Goal: Information Seeking & Learning: Check status

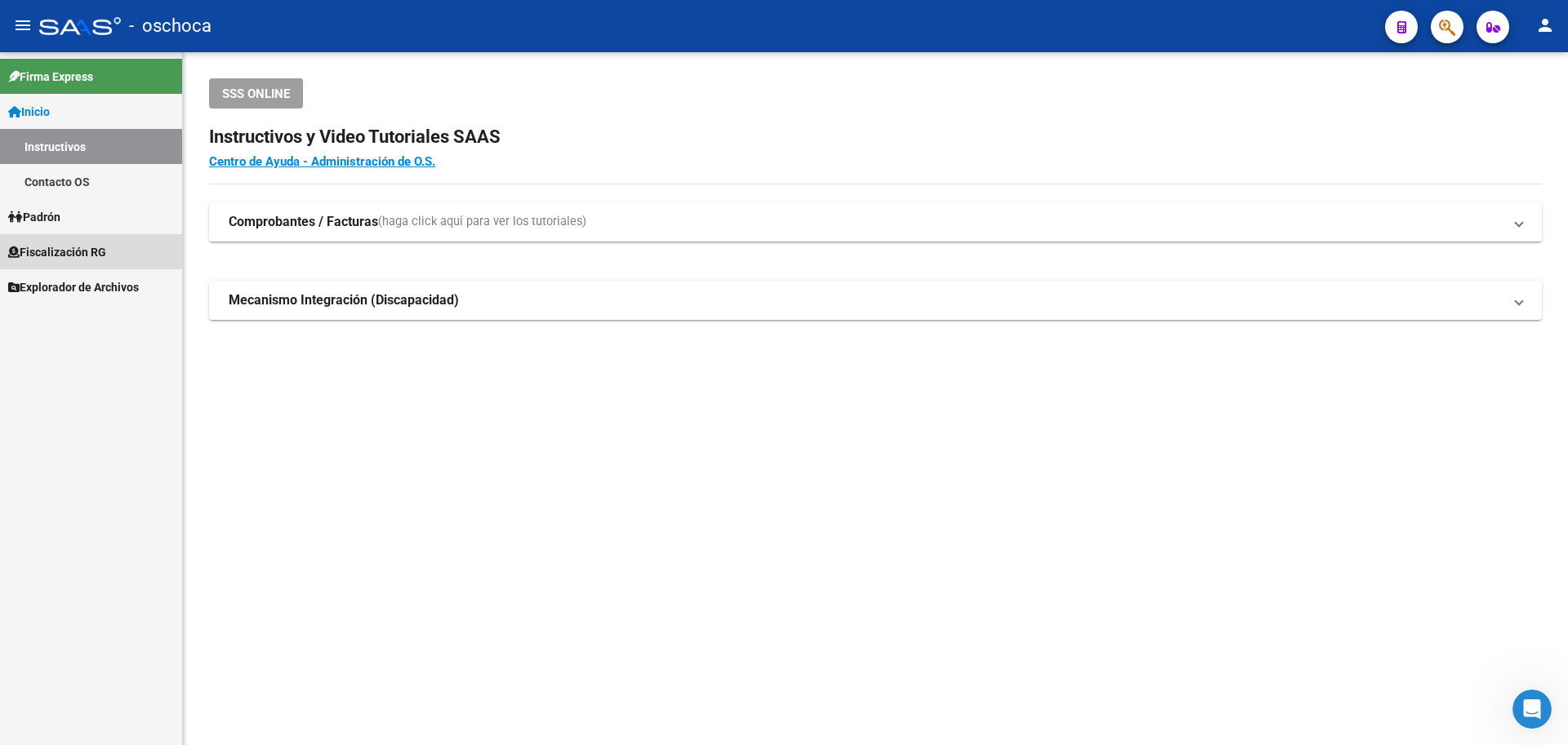
click at [87, 252] on span "Fiscalización RG" at bounding box center [57, 252] width 98 height 18
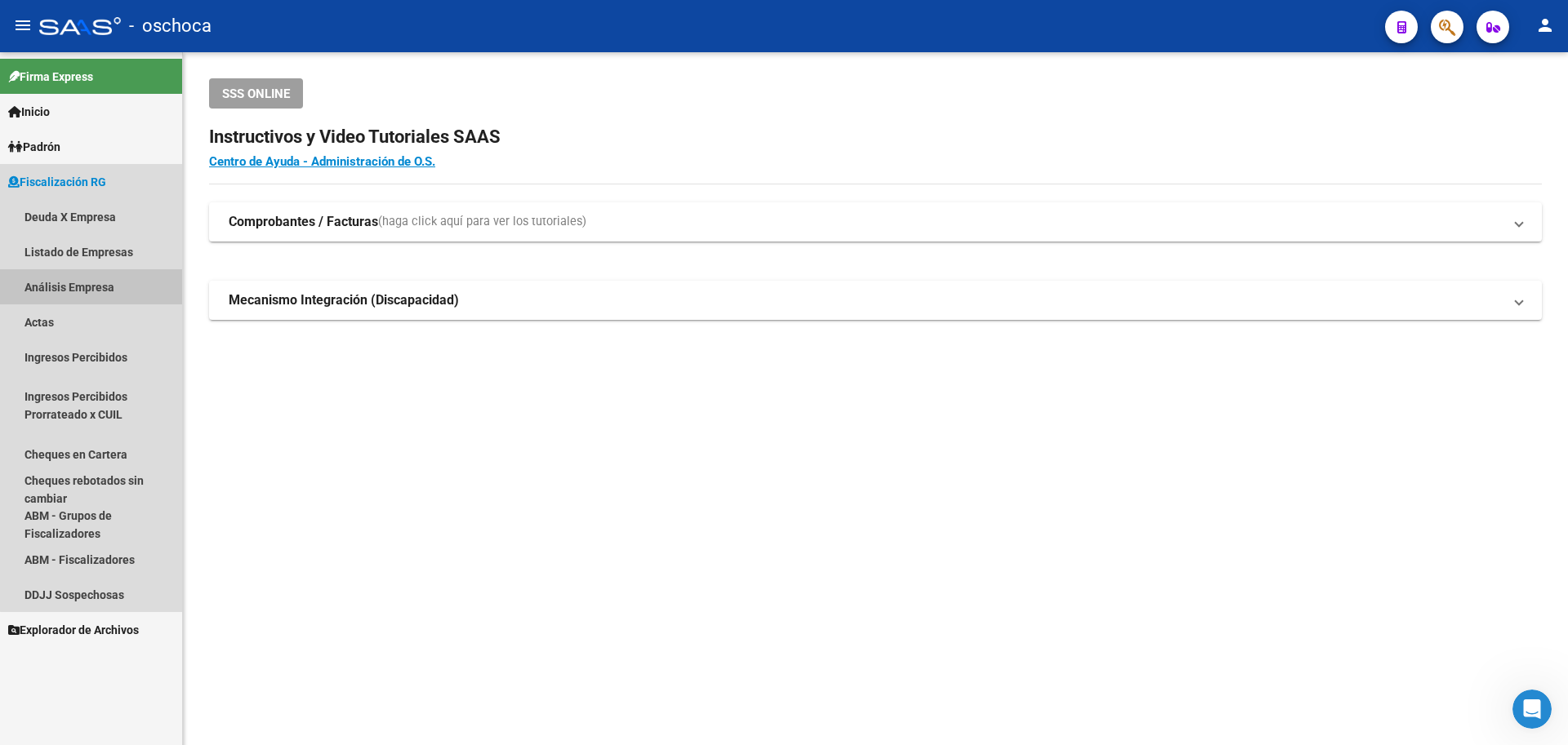
click at [123, 286] on link "Análisis Empresa" at bounding box center [91, 287] width 182 height 35
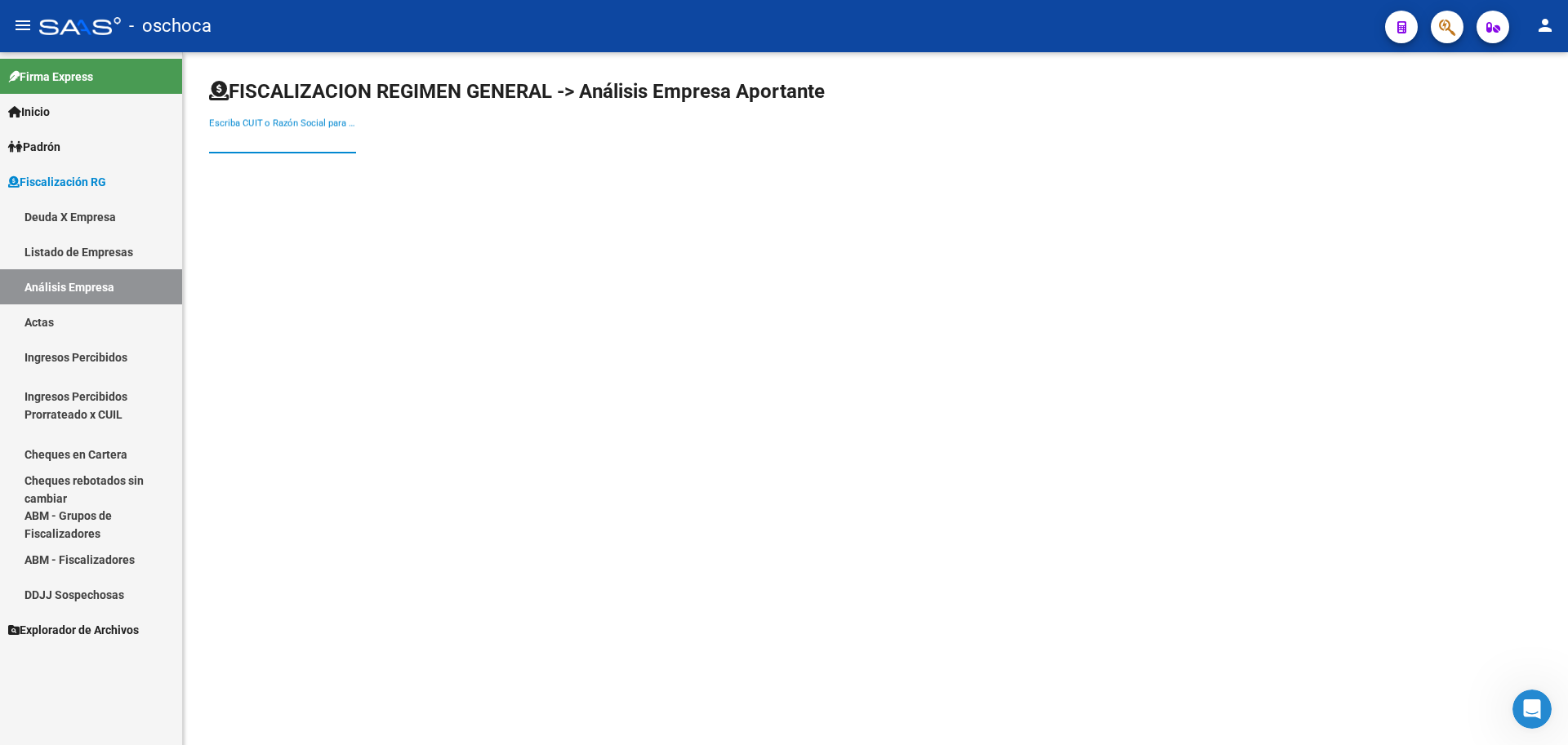
click at [238, 142] on input "Escriba CUIT o Razón Social para buscar" at bounding box center [282, 140] width 147 height 15
type input "30693235754"
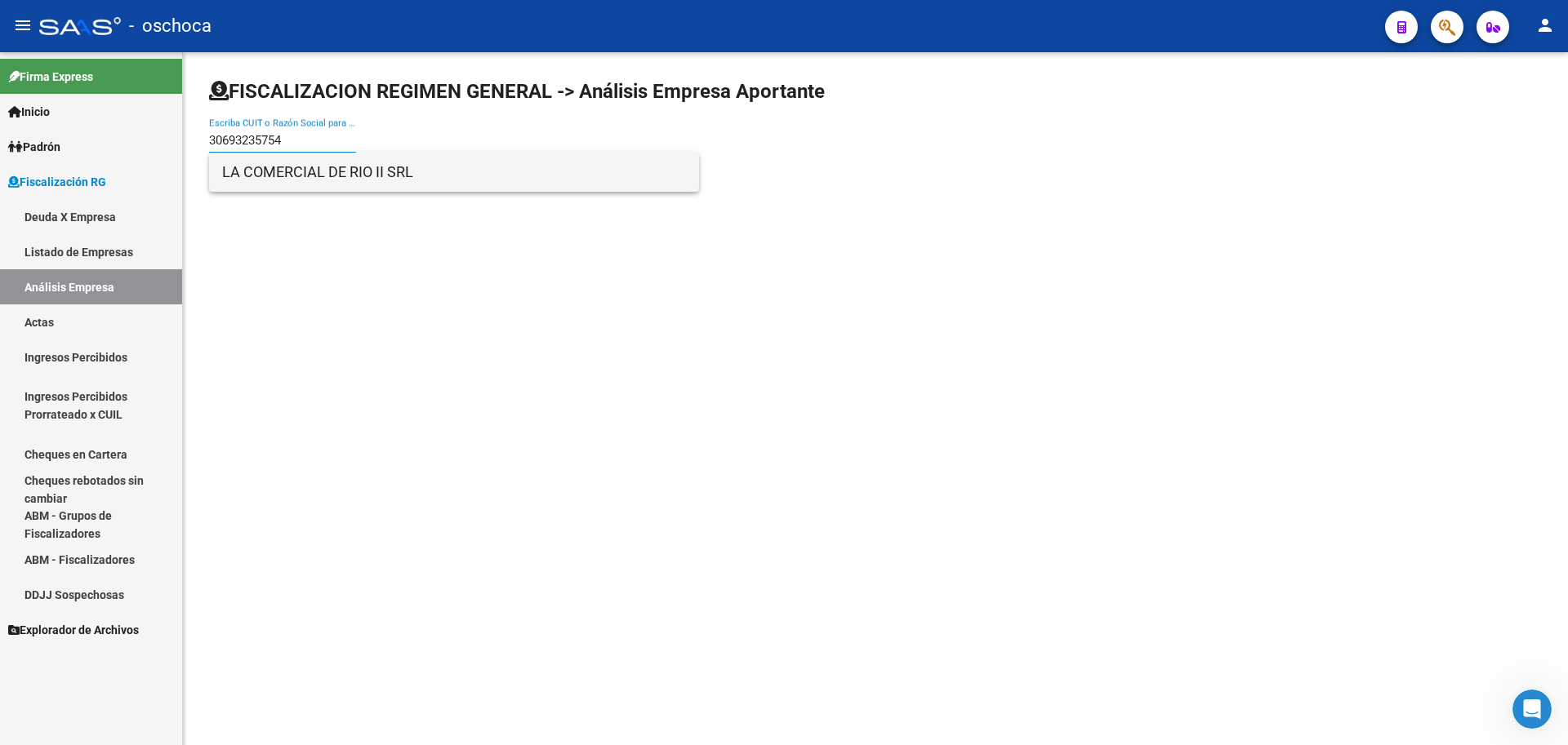
click at [287, 176] on span "LA COMERCIAL DE RIO II SRL" at bounding box center [454, 172] width 464 height 39
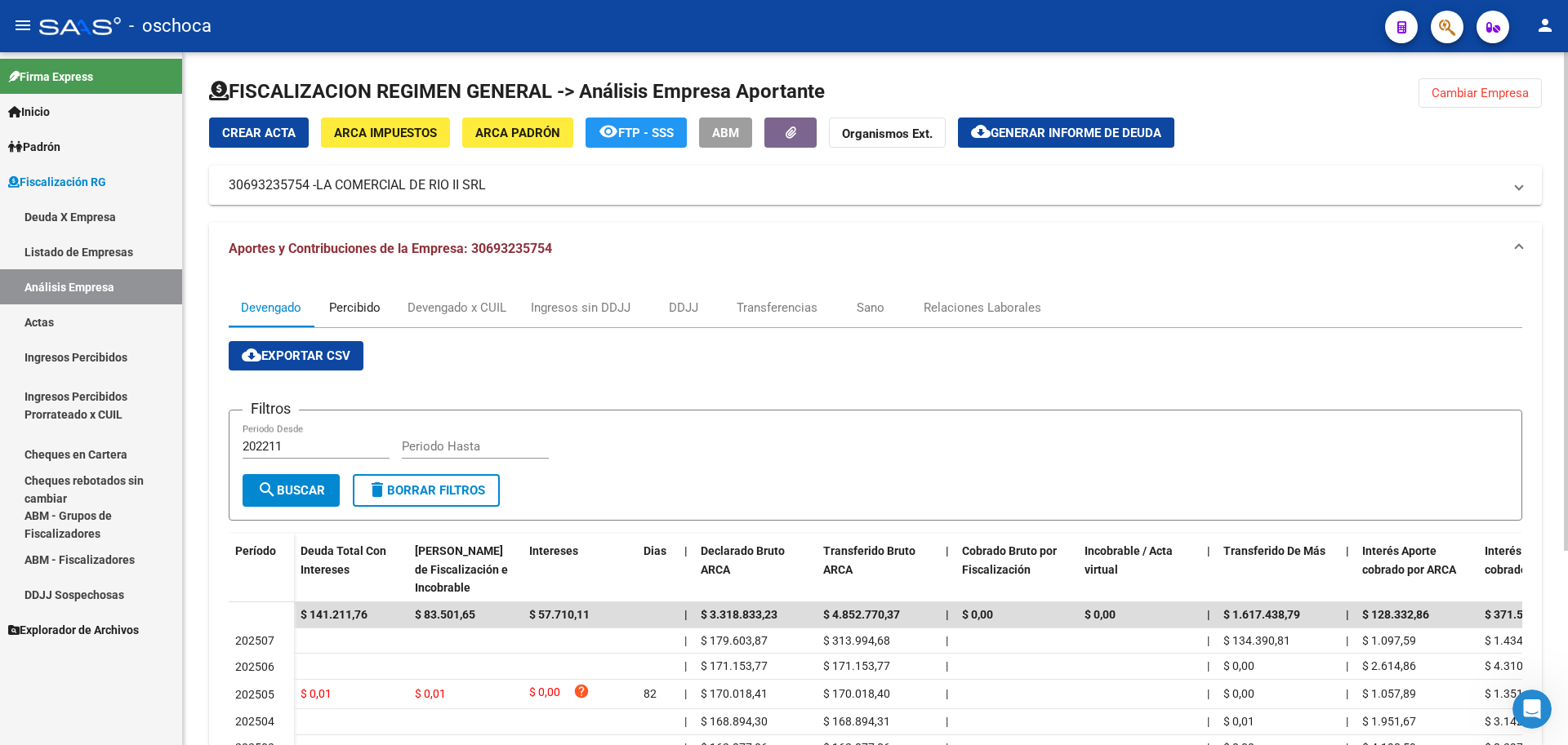
click at [360, 312] on div "Percibido" at bounding box center [355, 308] width 51 height 18
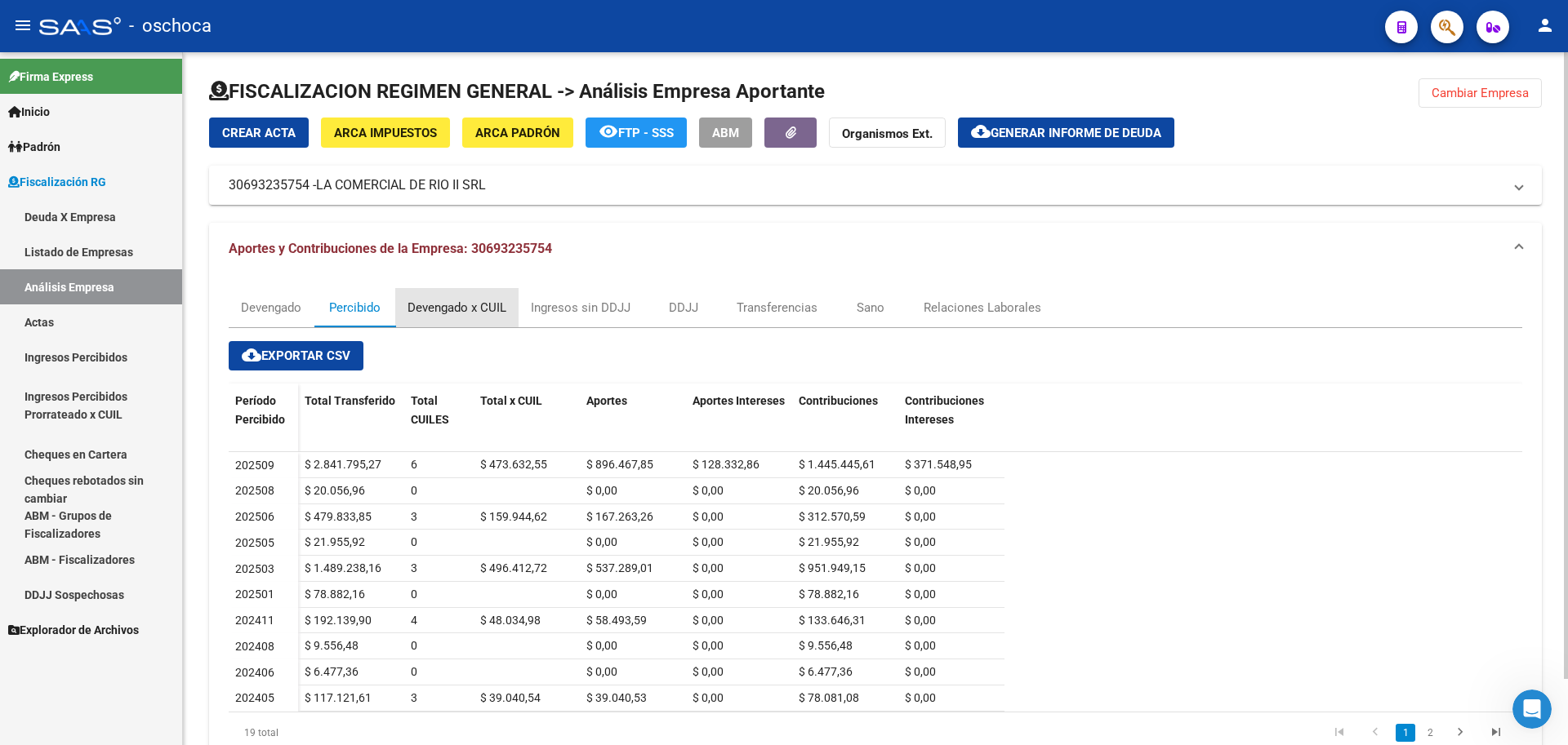
click at [452, 306] on div "Devengado x CUIL" at bounding box center [457, 308] width 99 height 18
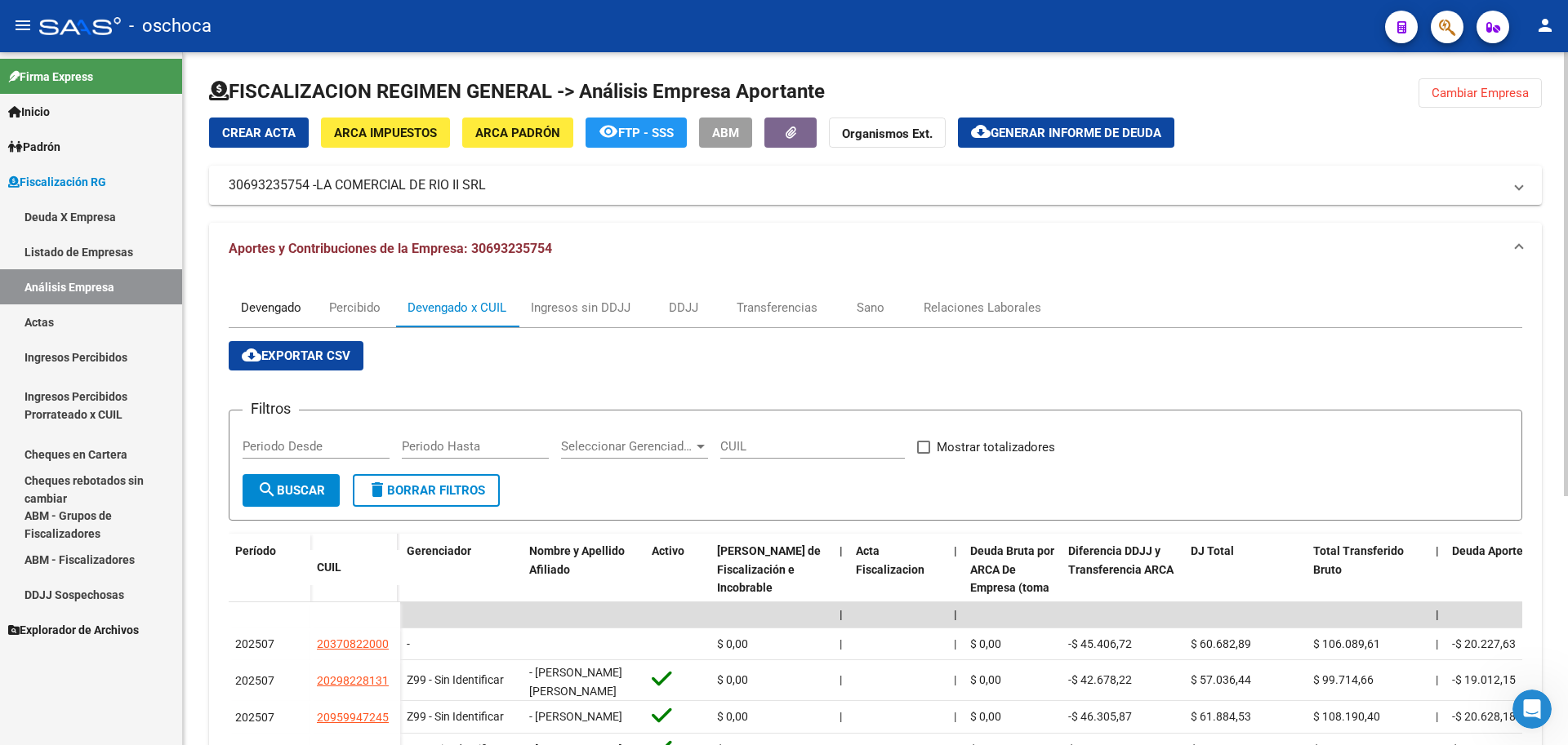
click at [271, 313] on div "Devengado" at bounding box center [271, 308] width 61 height 18
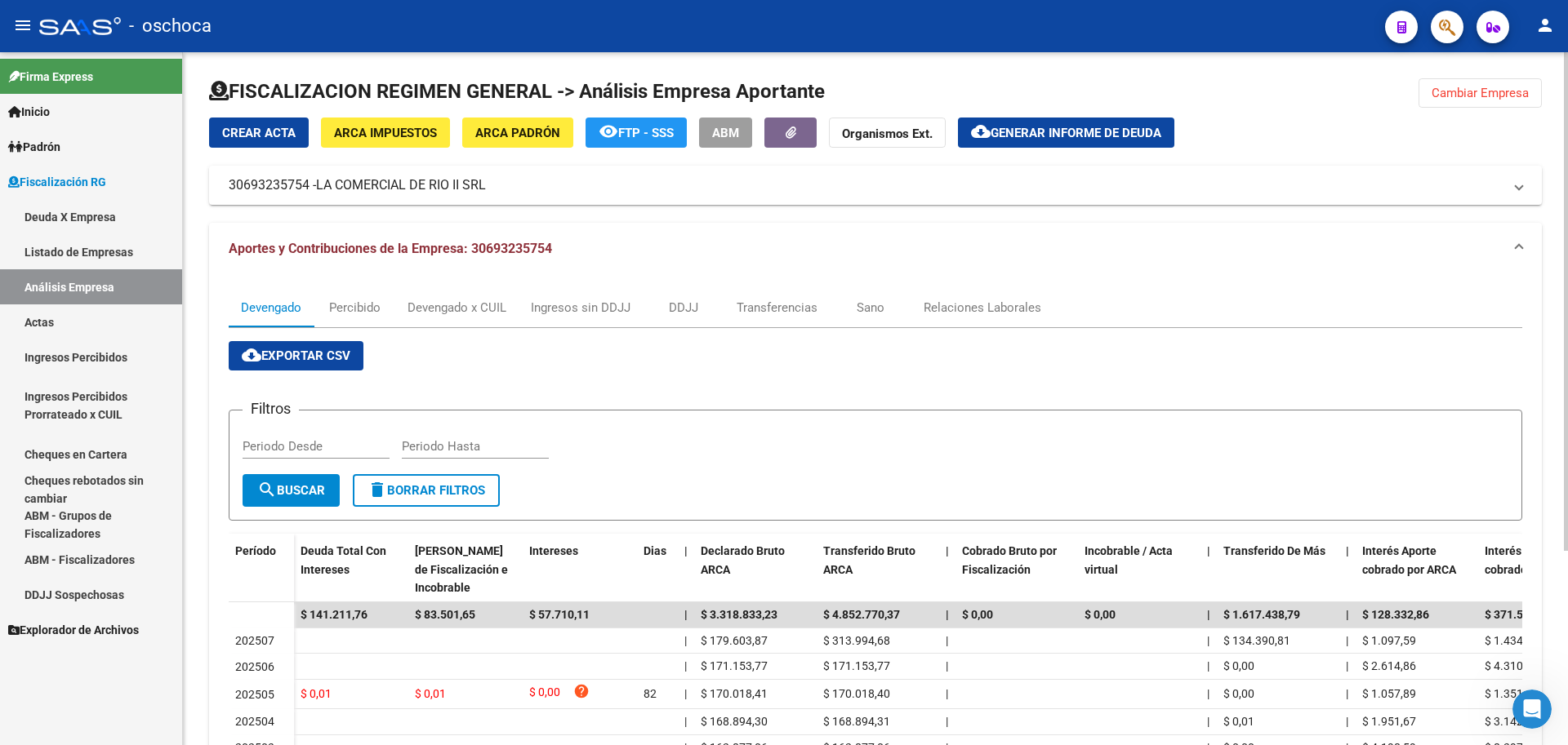
scroll to position [245, 0]
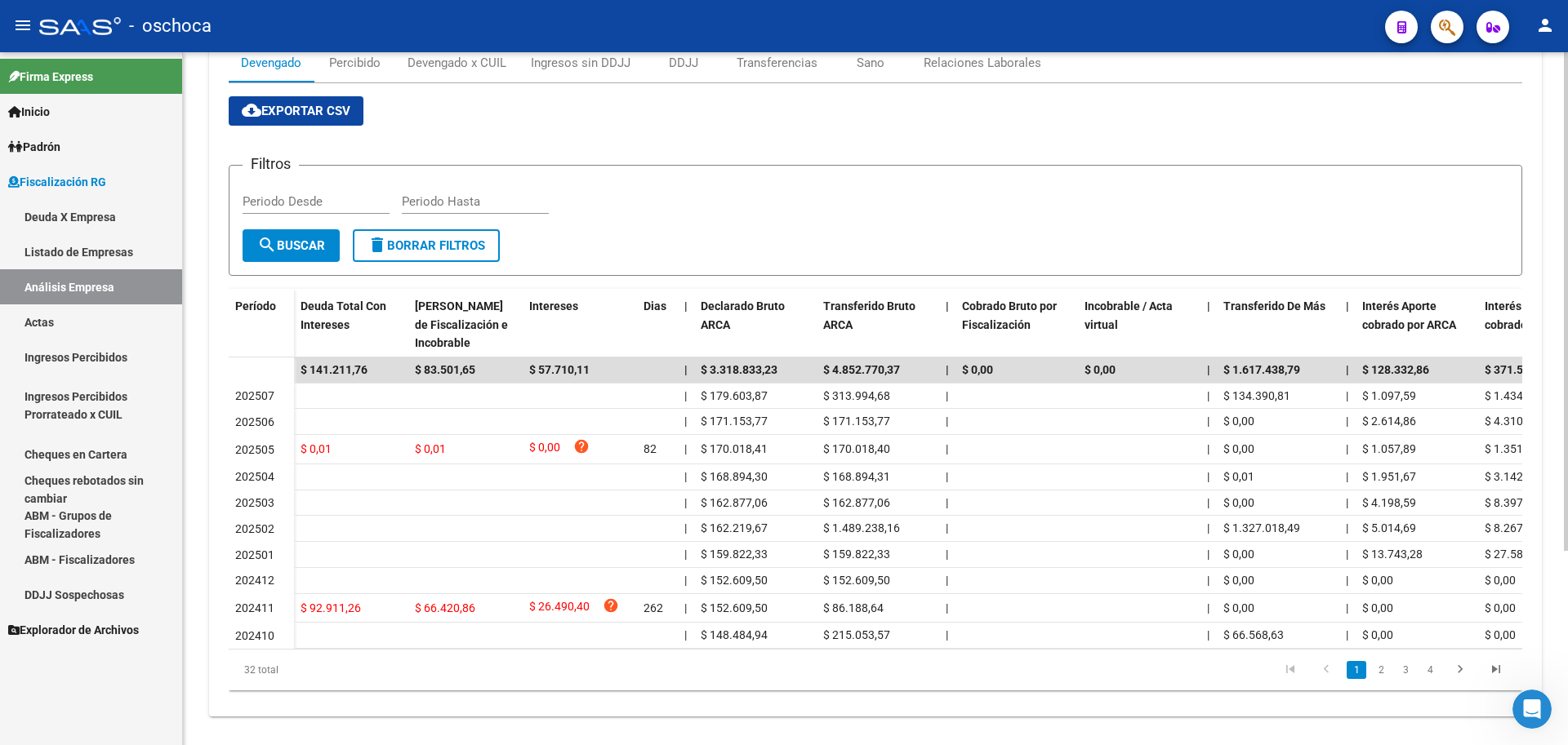
click at [1393, 681] on li "3" at bounding box center [1405, 670] width 25 height 27
click at [1383, 679] on link "2" at bounding box center [1380, 670] width 19 height 18
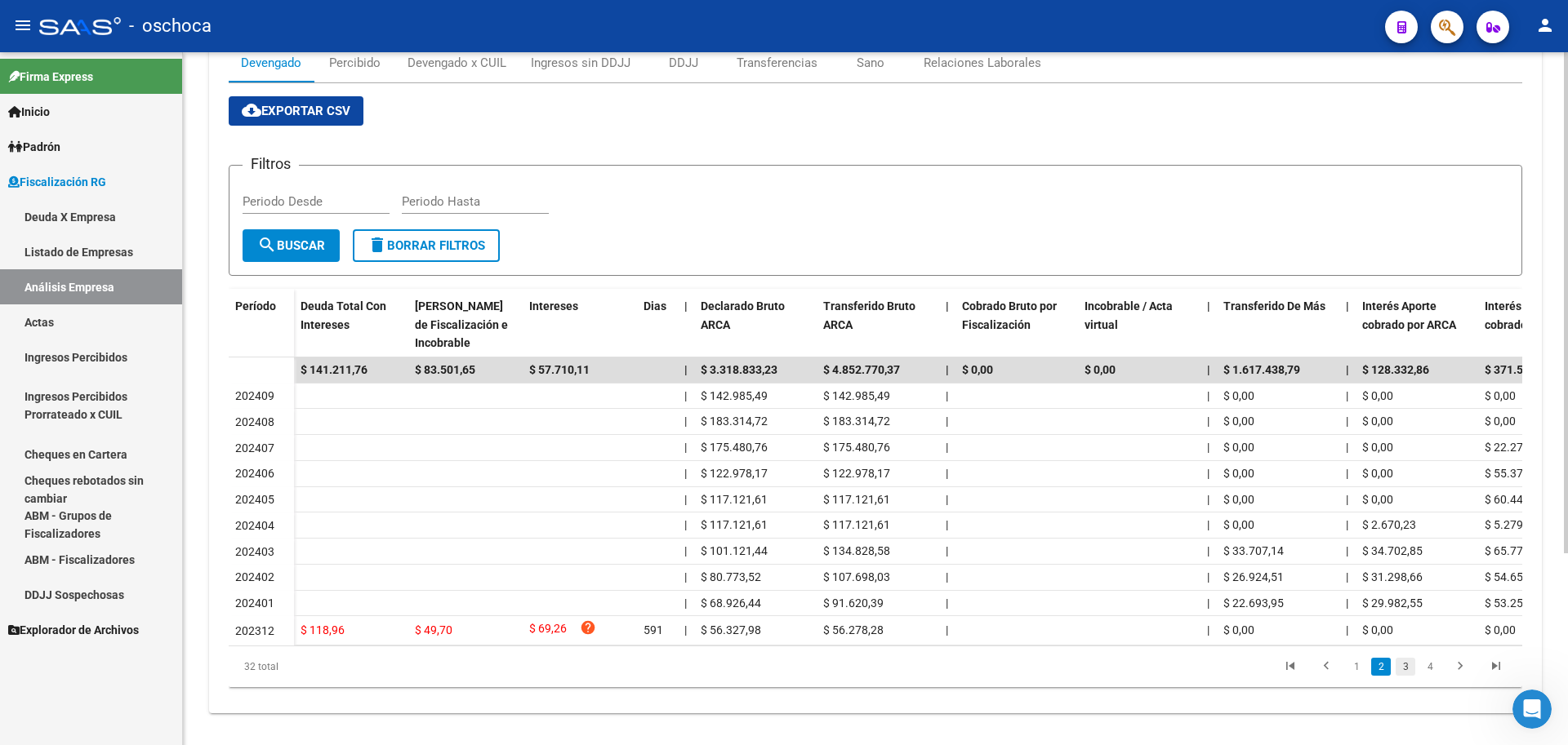
click at [1403, 675] on link "3" at bounding box center [1405, 667] width 19 height 18
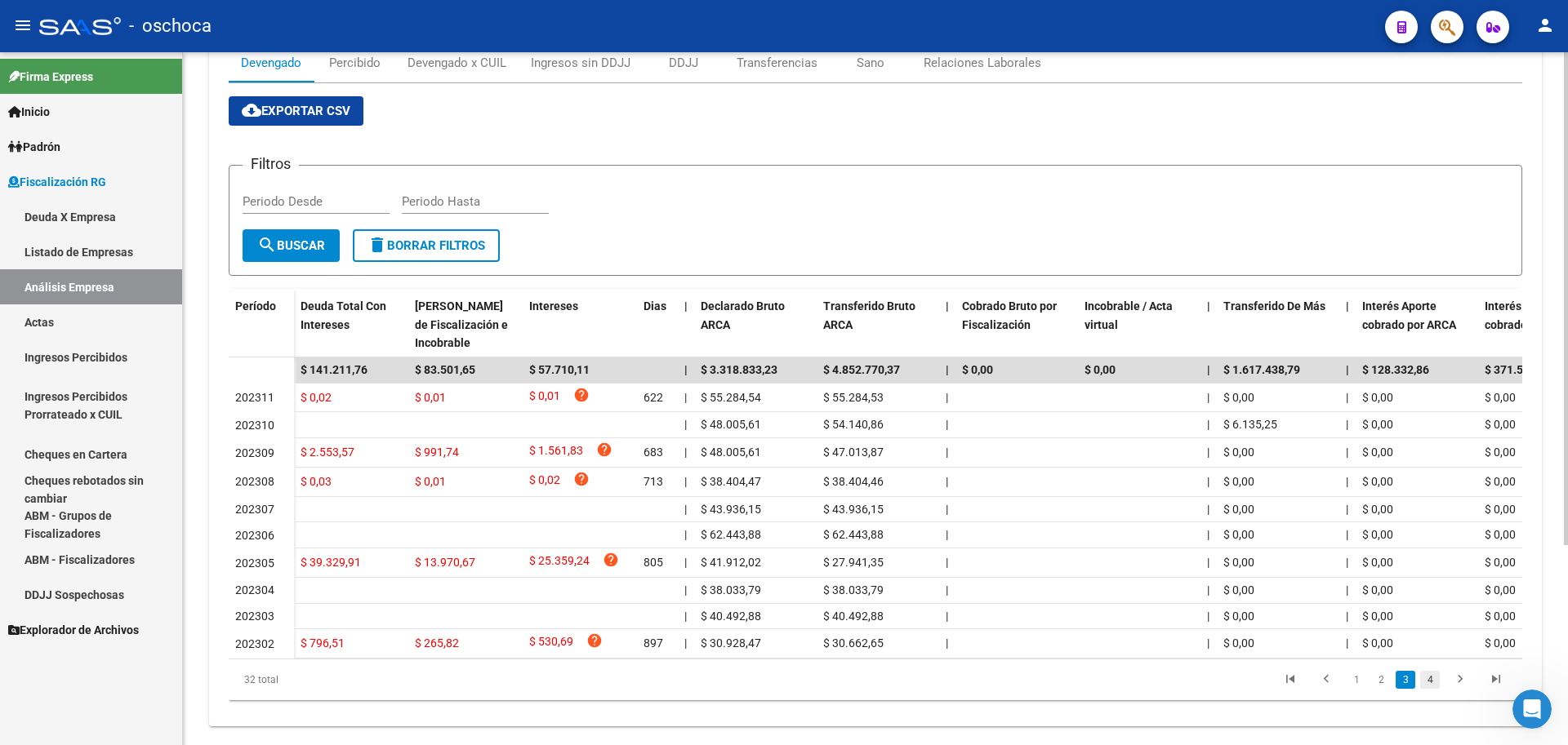
click at [1429, 689] on link "4" at bounding box center [1430, 680] width 19 height 18
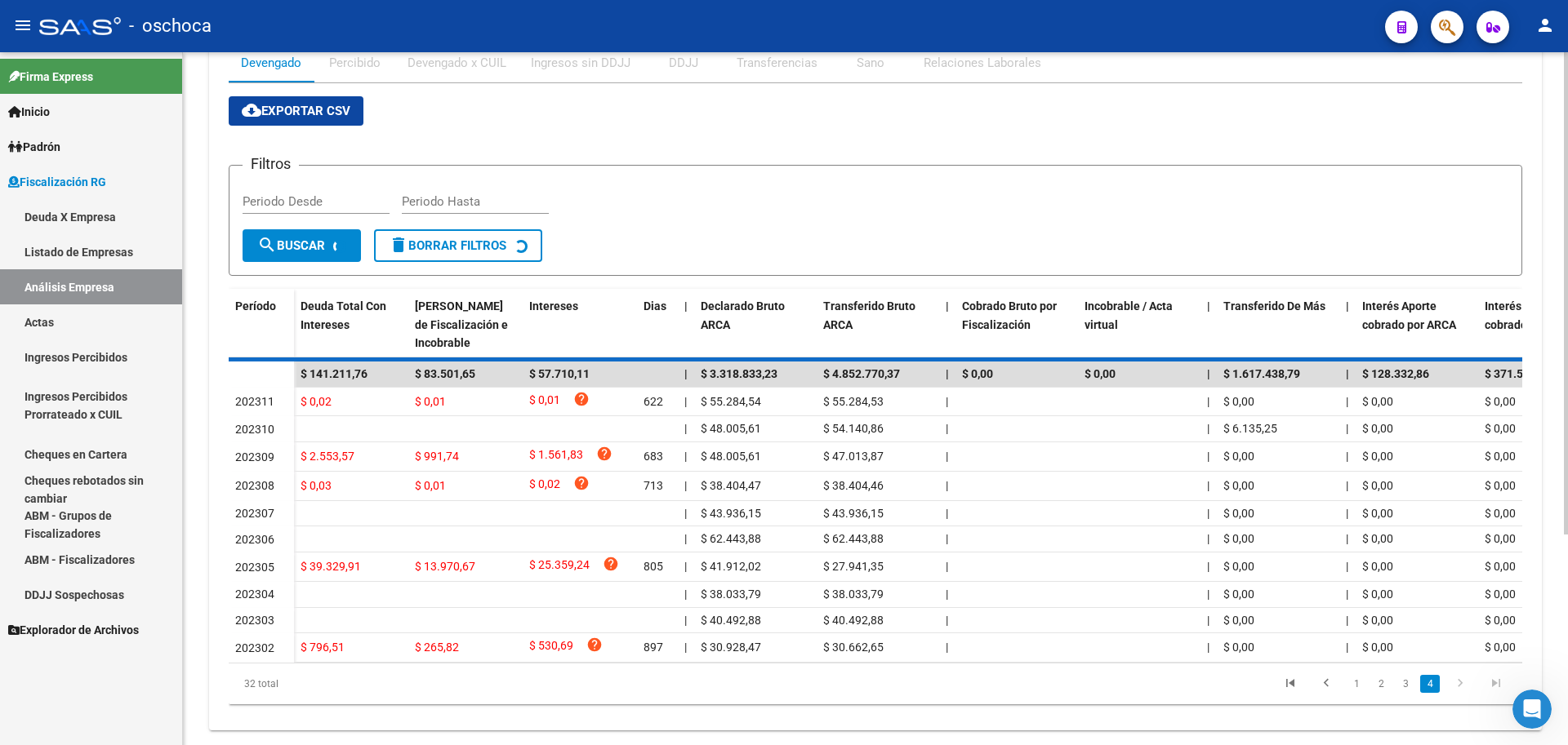
scroll to position [62, 0]
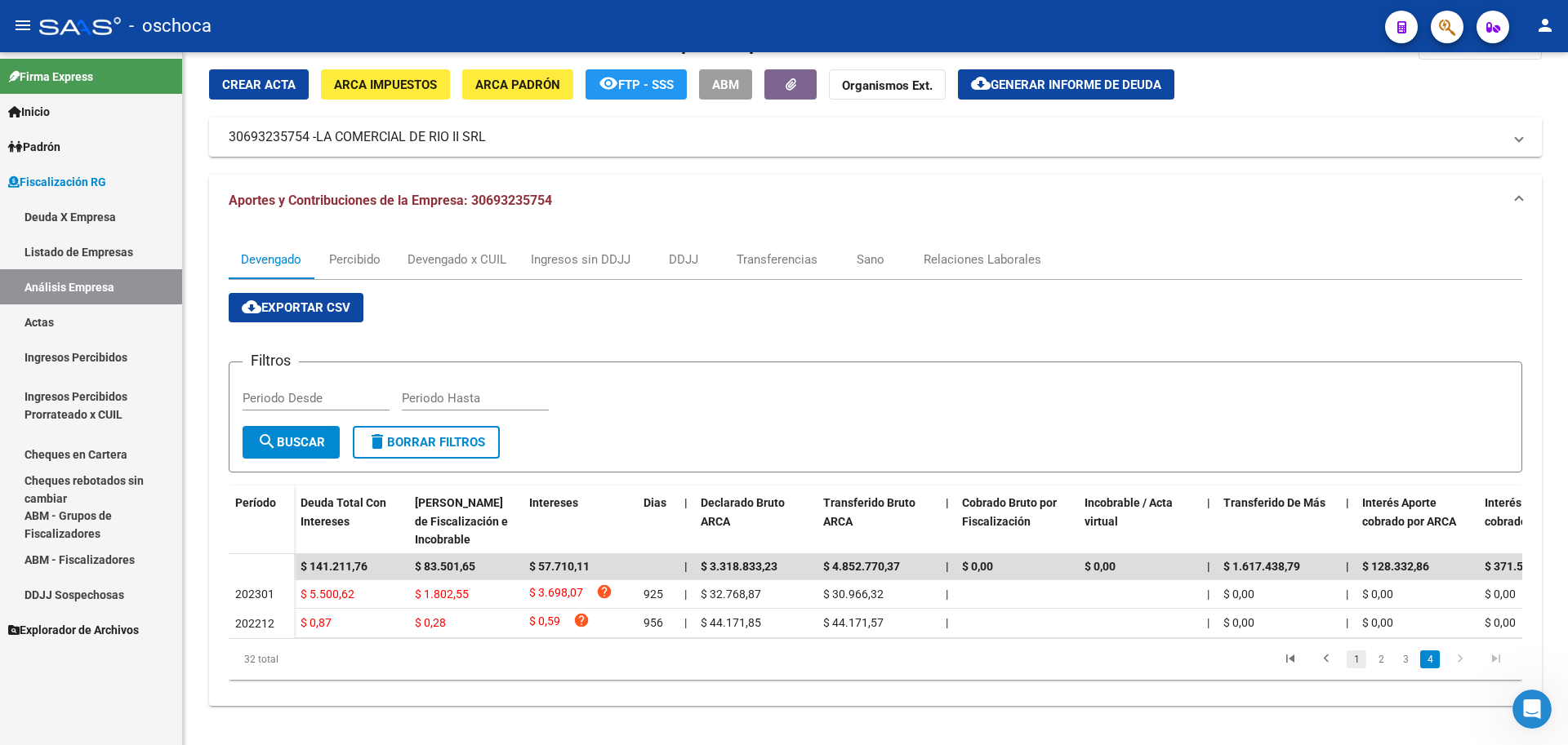
click at [1362, 660] on link "1" at bounding box center [1356, 660] width 19 height 18
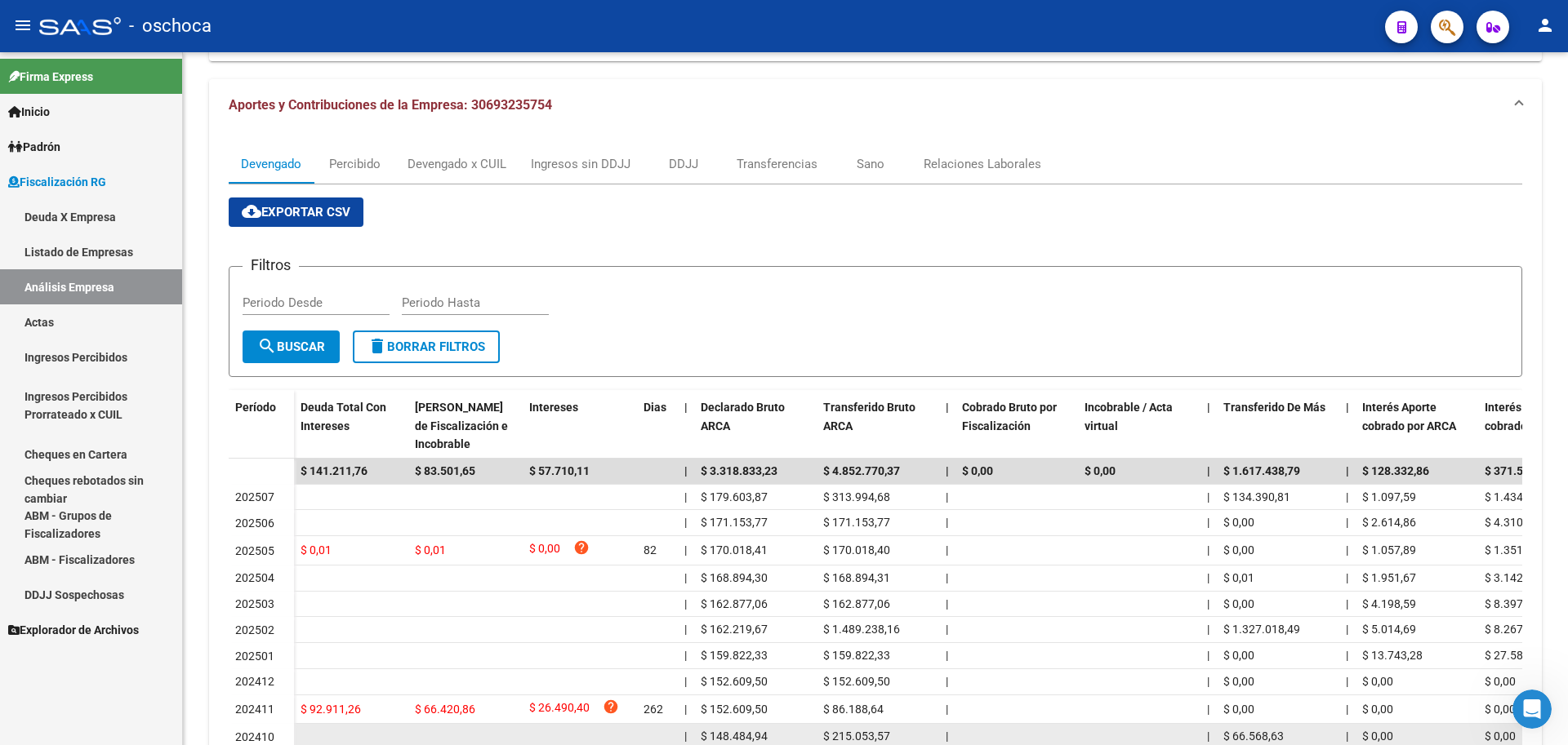
scroll to position [269, 0]
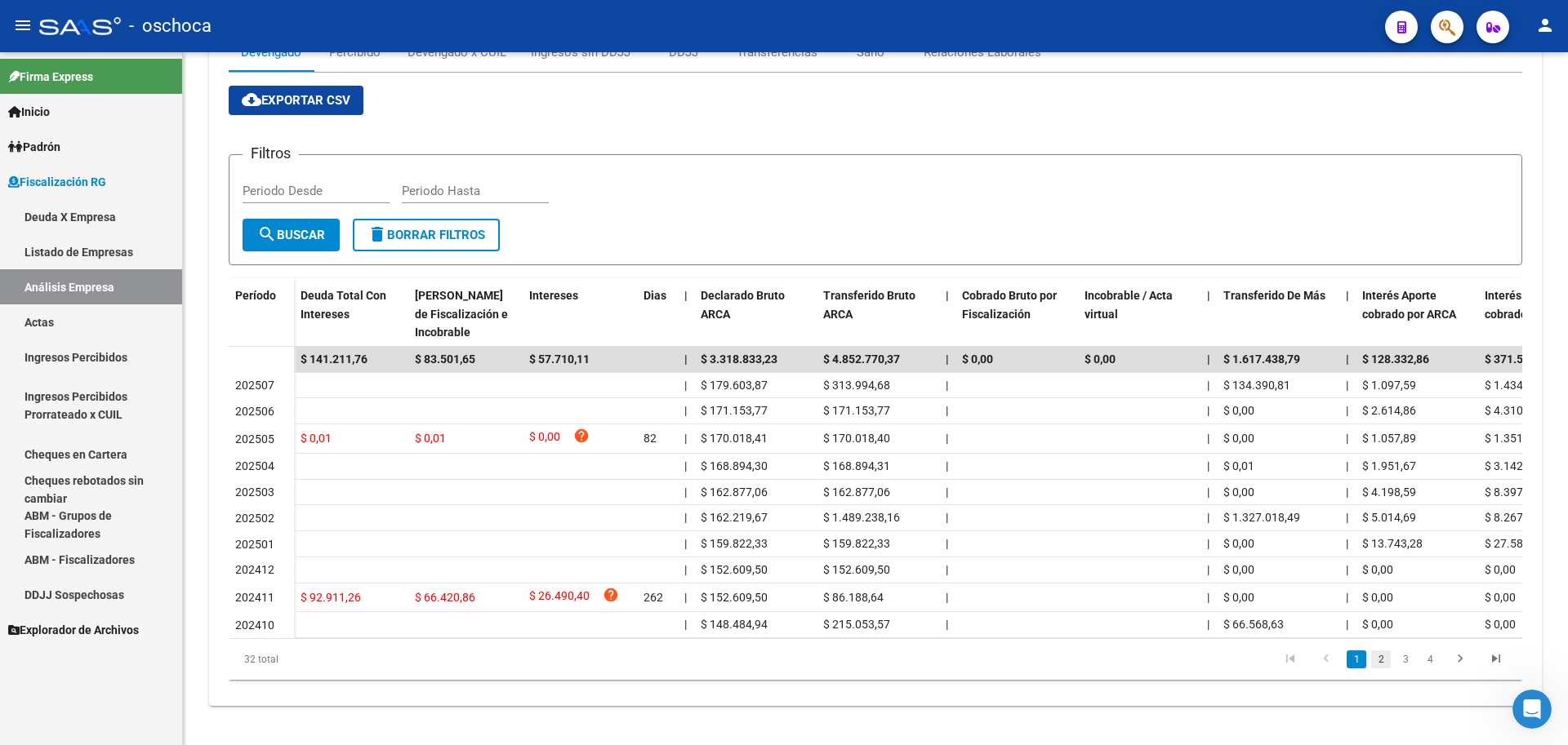
click at [1377, 660] on link "2" at bounding box center [1380, 660] width 19 height 18
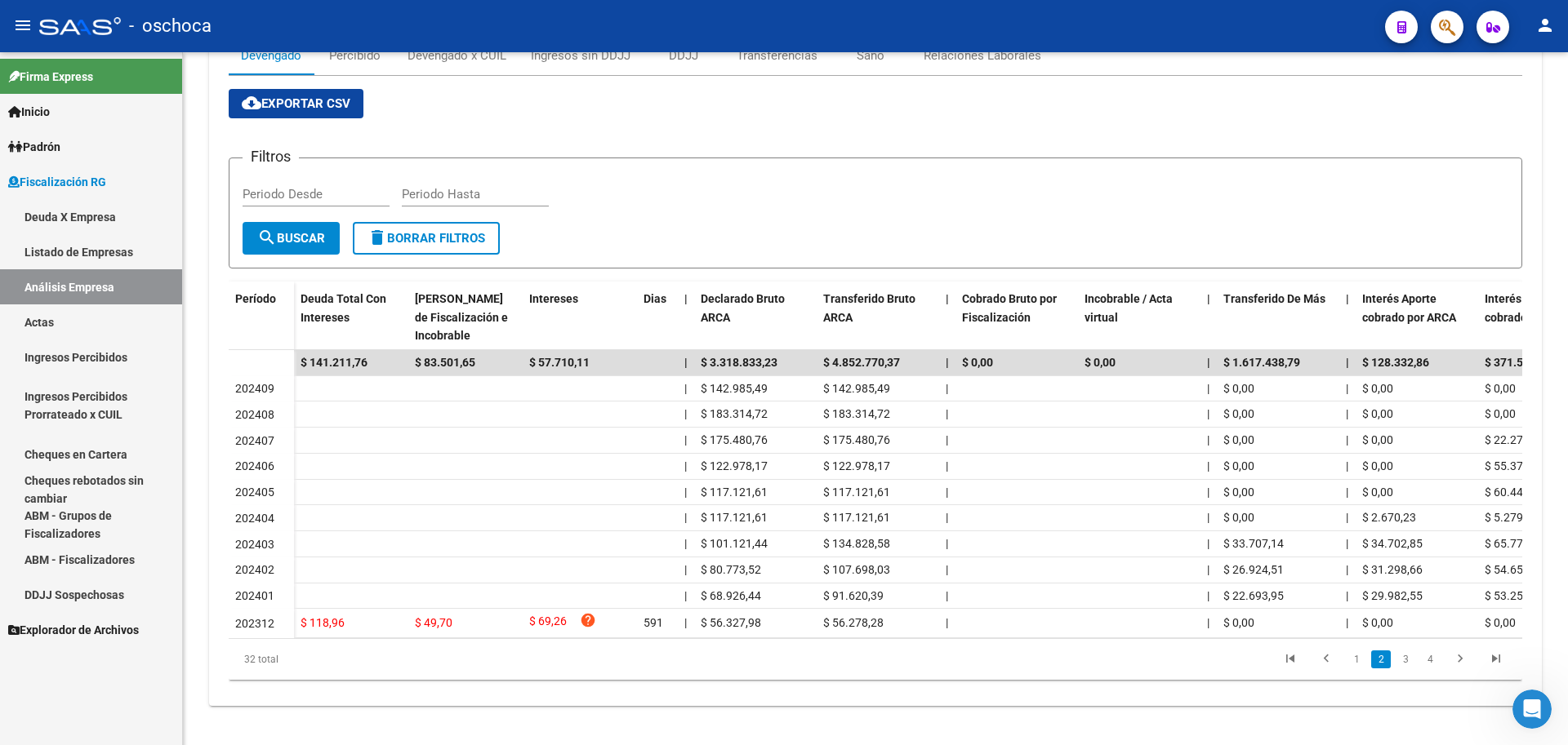
scroll to position [265, 0]
click at [1408, 663] on link "3" at bounding box center [1405, 660] width 19 height 18
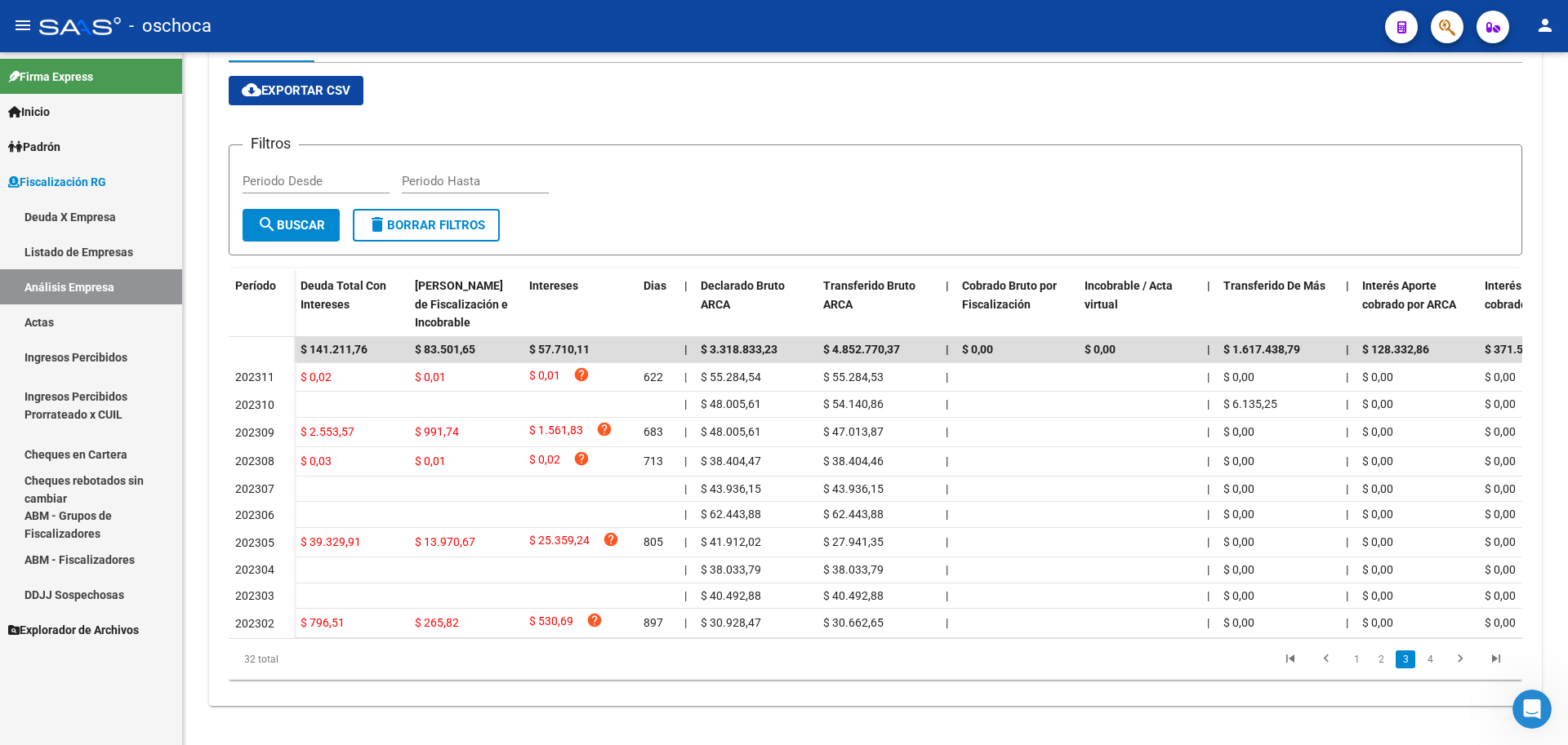
scroll to position [281, 0]
click at [1437, 663] on link "4" at bounding box center [1430, 660] width 19 height 18
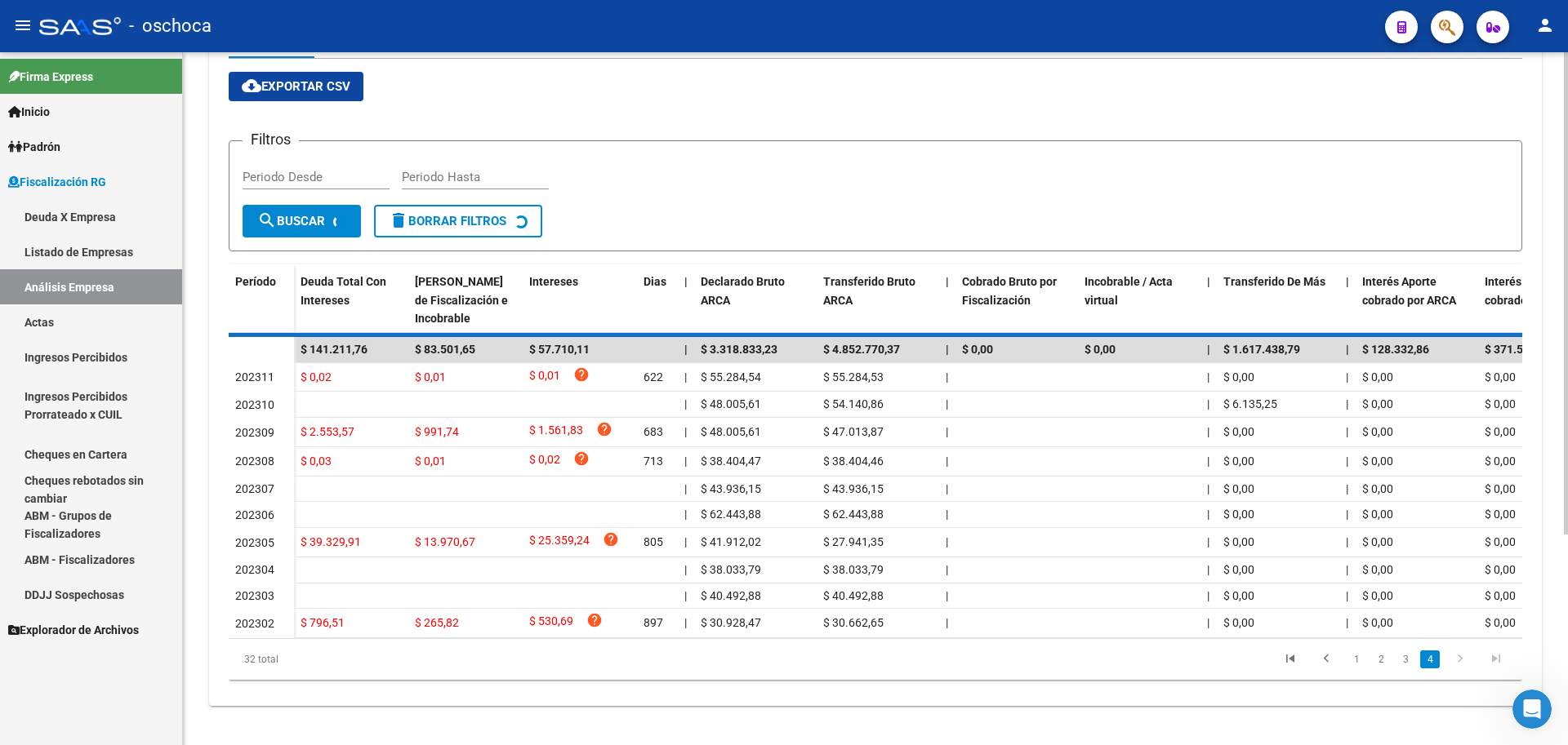
scroll to position [62, 0]
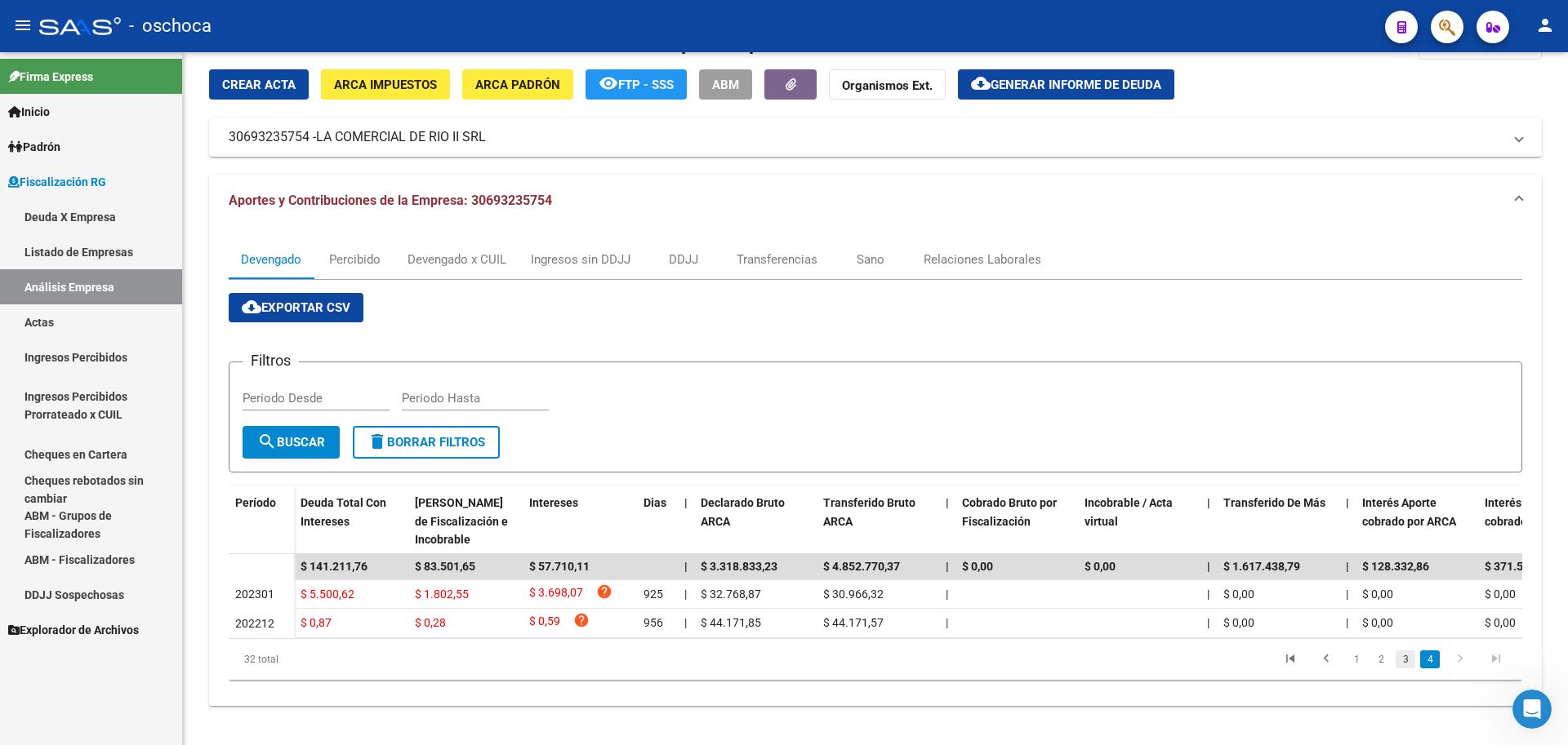
click at [1402, 660] on link "3" at bounding box center [1405, 660] width 19 height 18
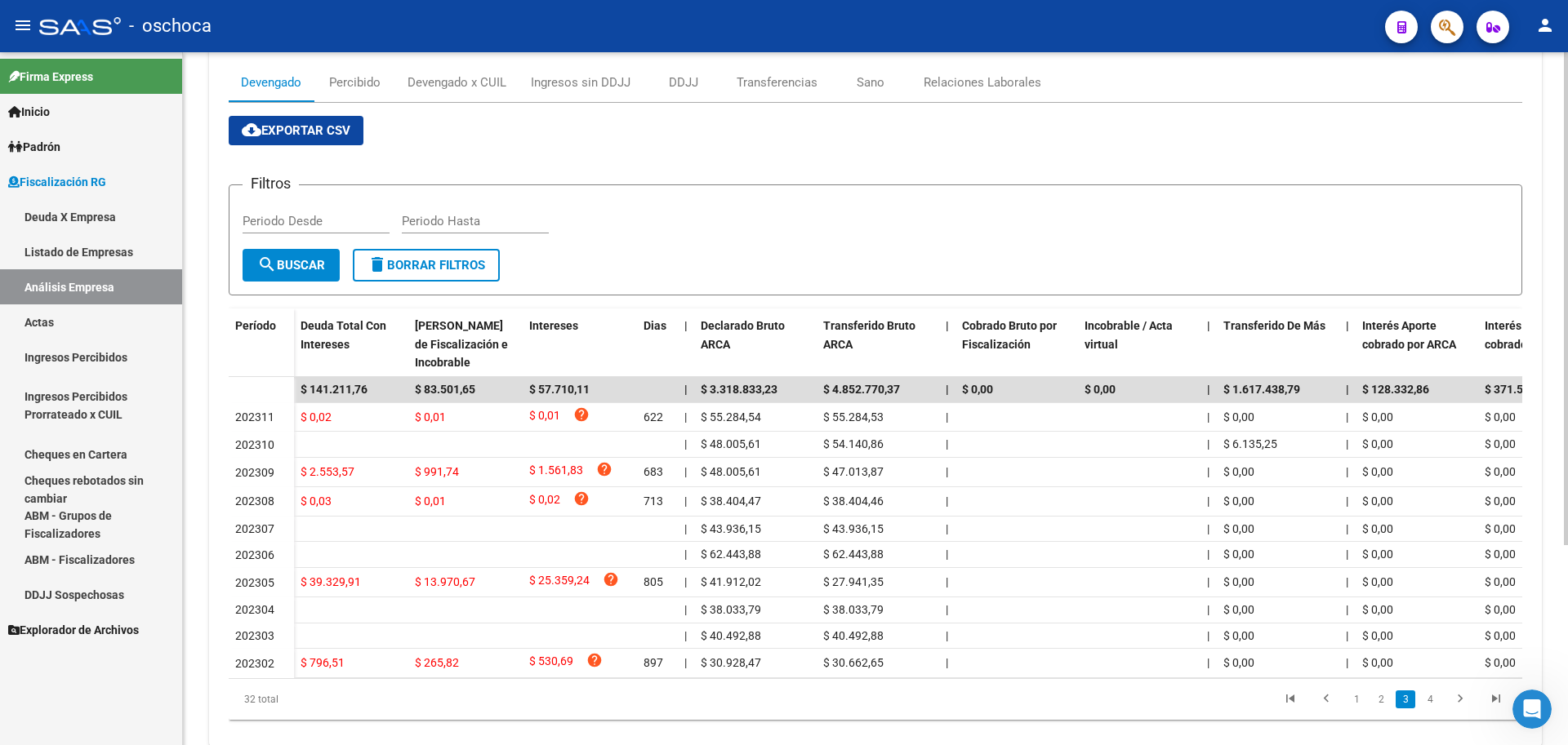
scroll to position [281, 0]
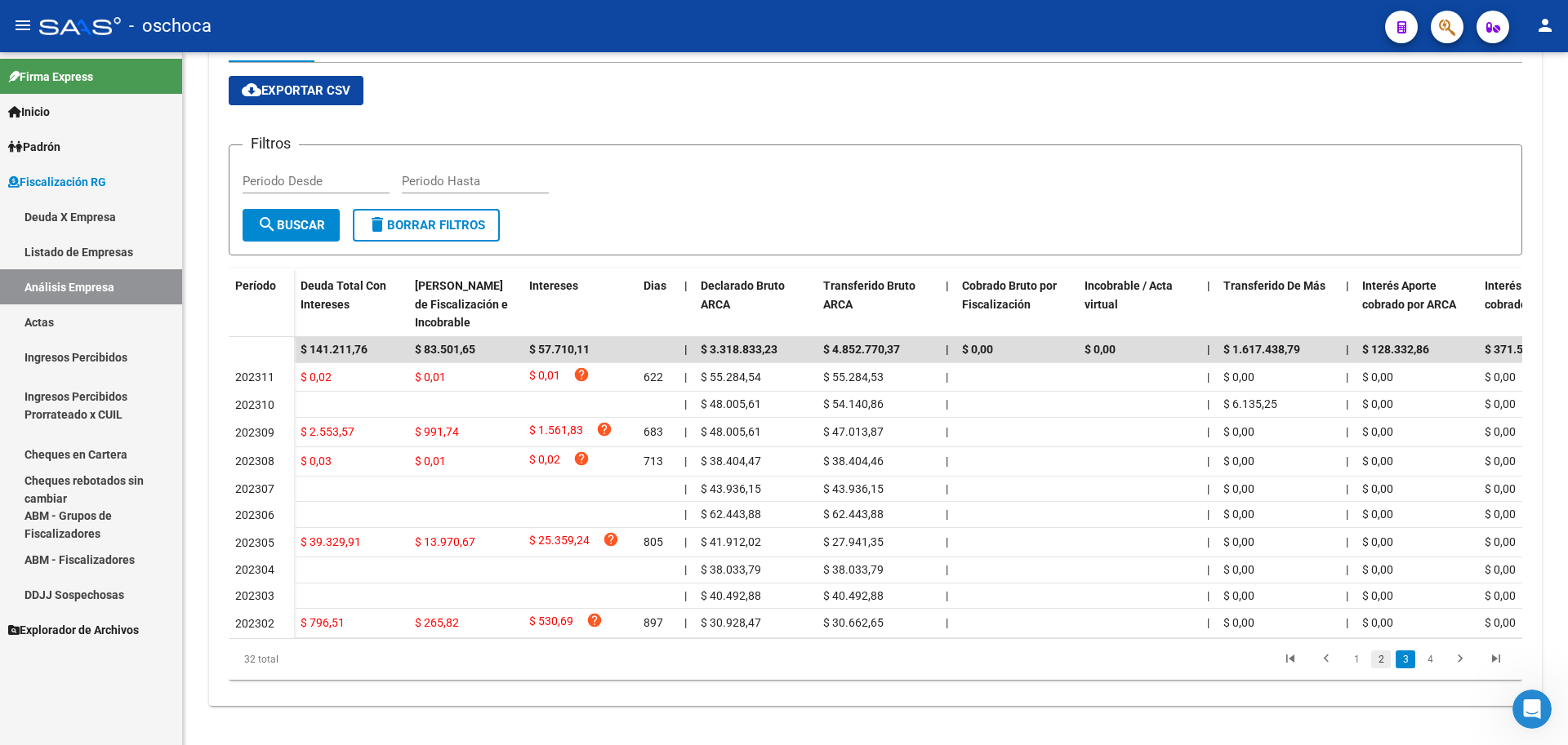
click at [1378, 663] on link "2" at bounding box center [1380, 660] width 19 height 18
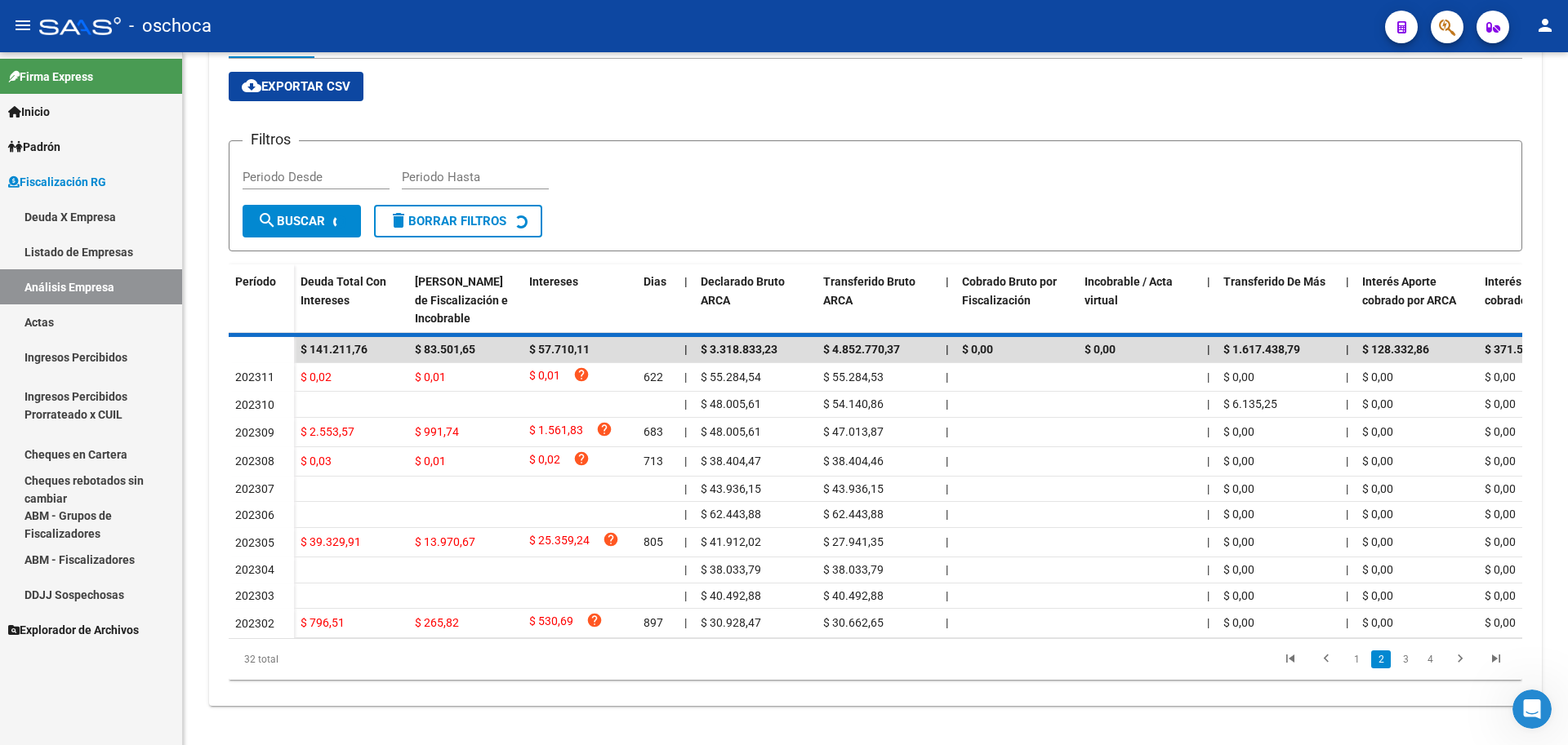
scroll to position [265, 0]
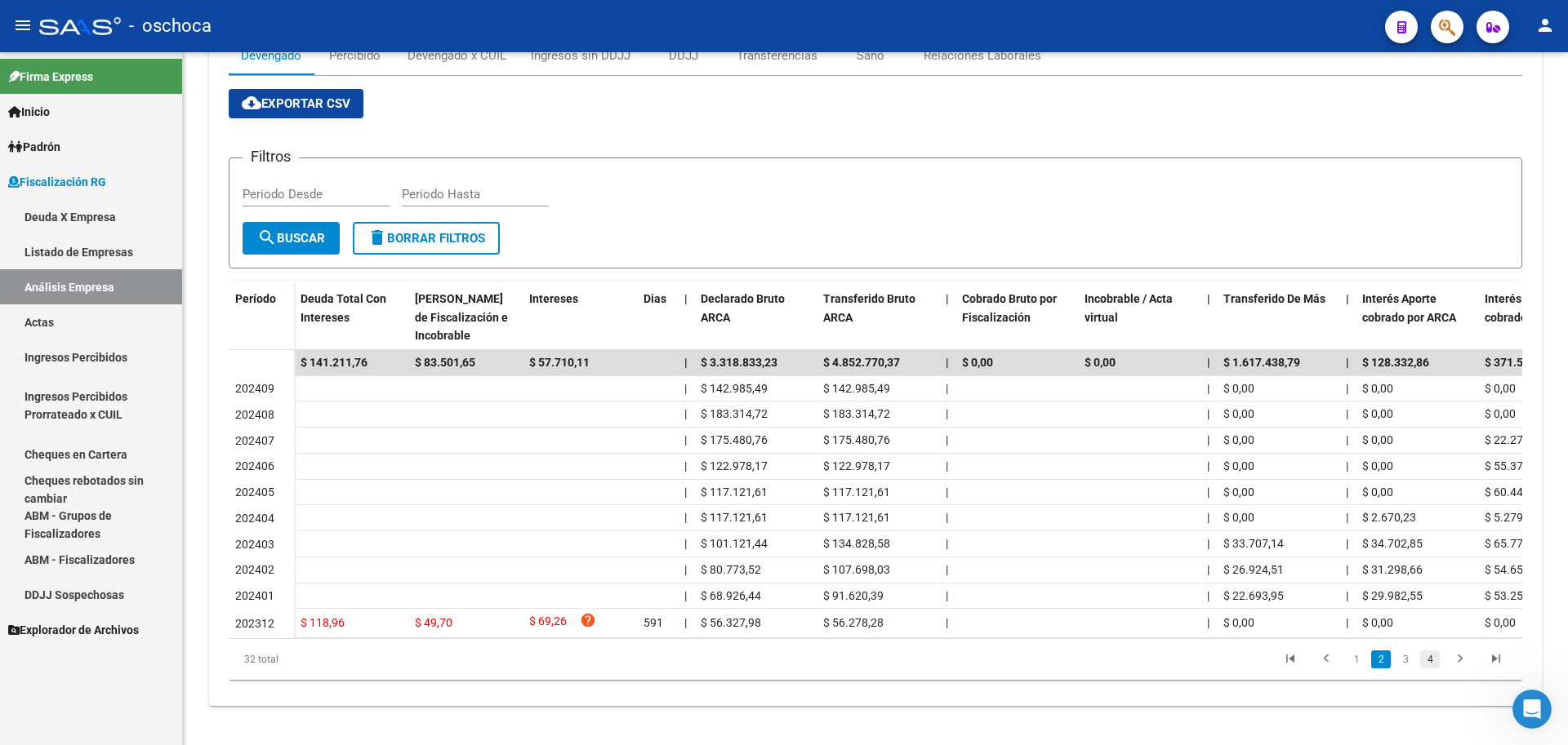
click at [1432, 661] on link "4" at bounding box center [1430, 660] width 19 height 18
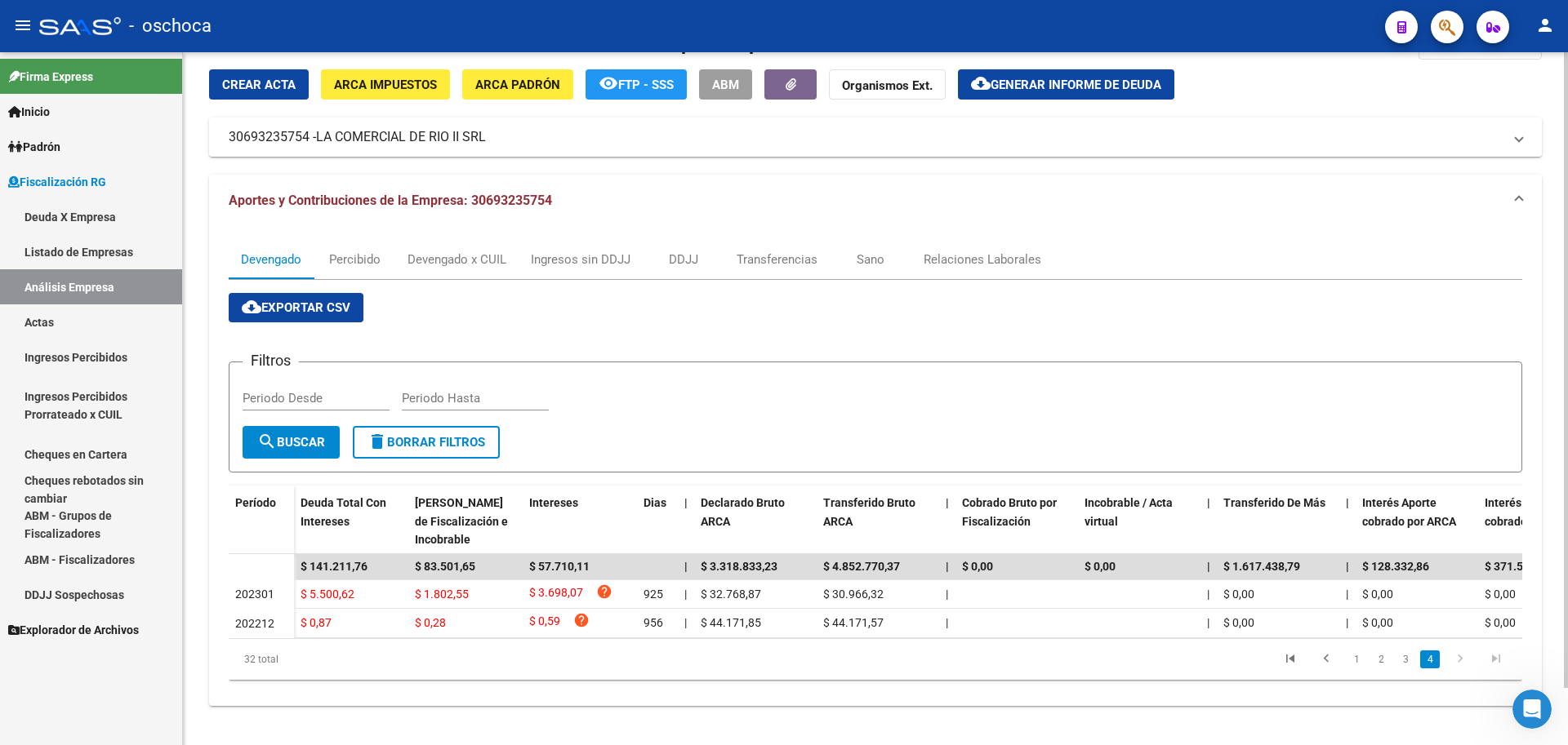
scroll to position [62, 0]
